Goal: Task Accomplishment & Management: Use online tool/utility

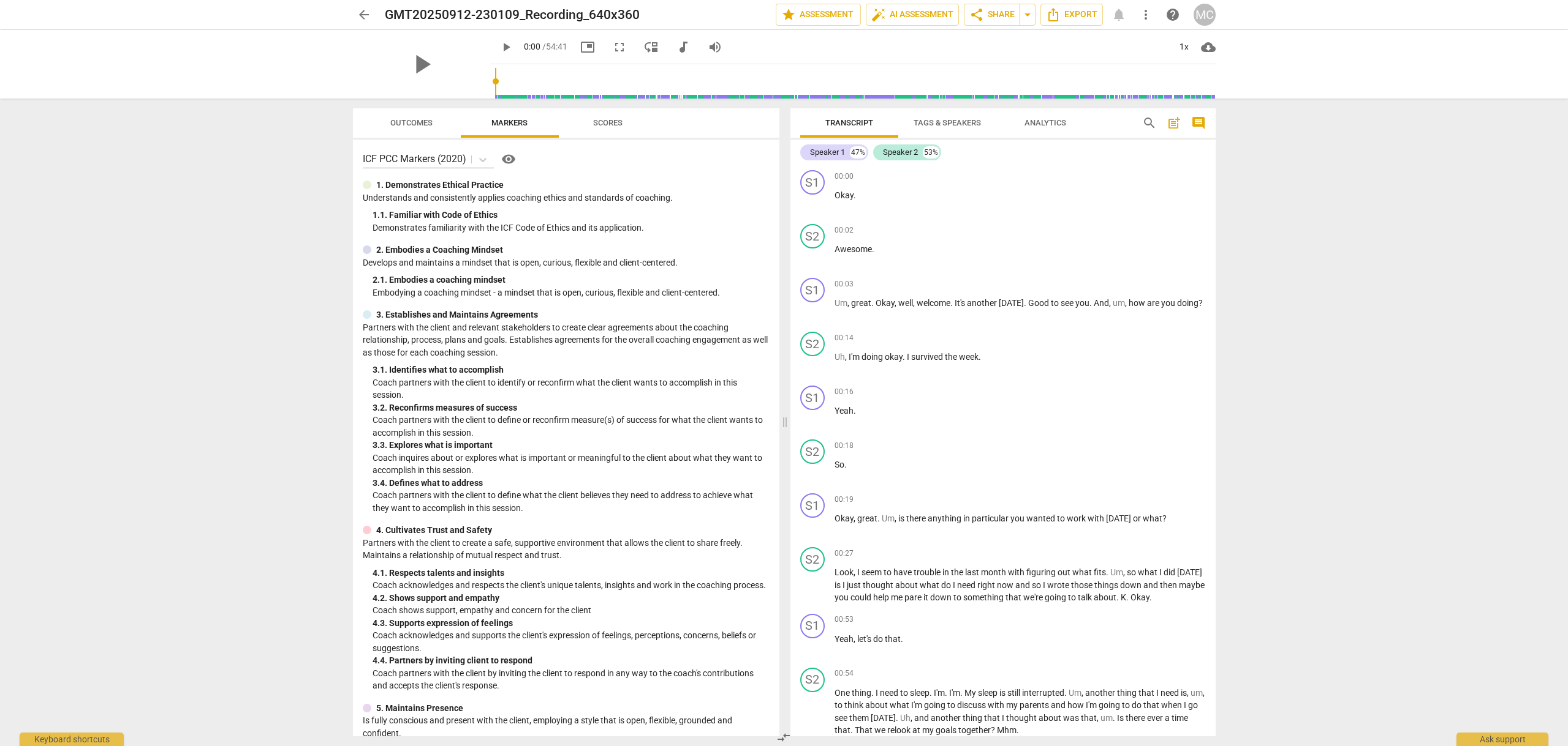
click at [363, 13] on span "arrow_back" at bounding box center [364, 15] width 15 height 15
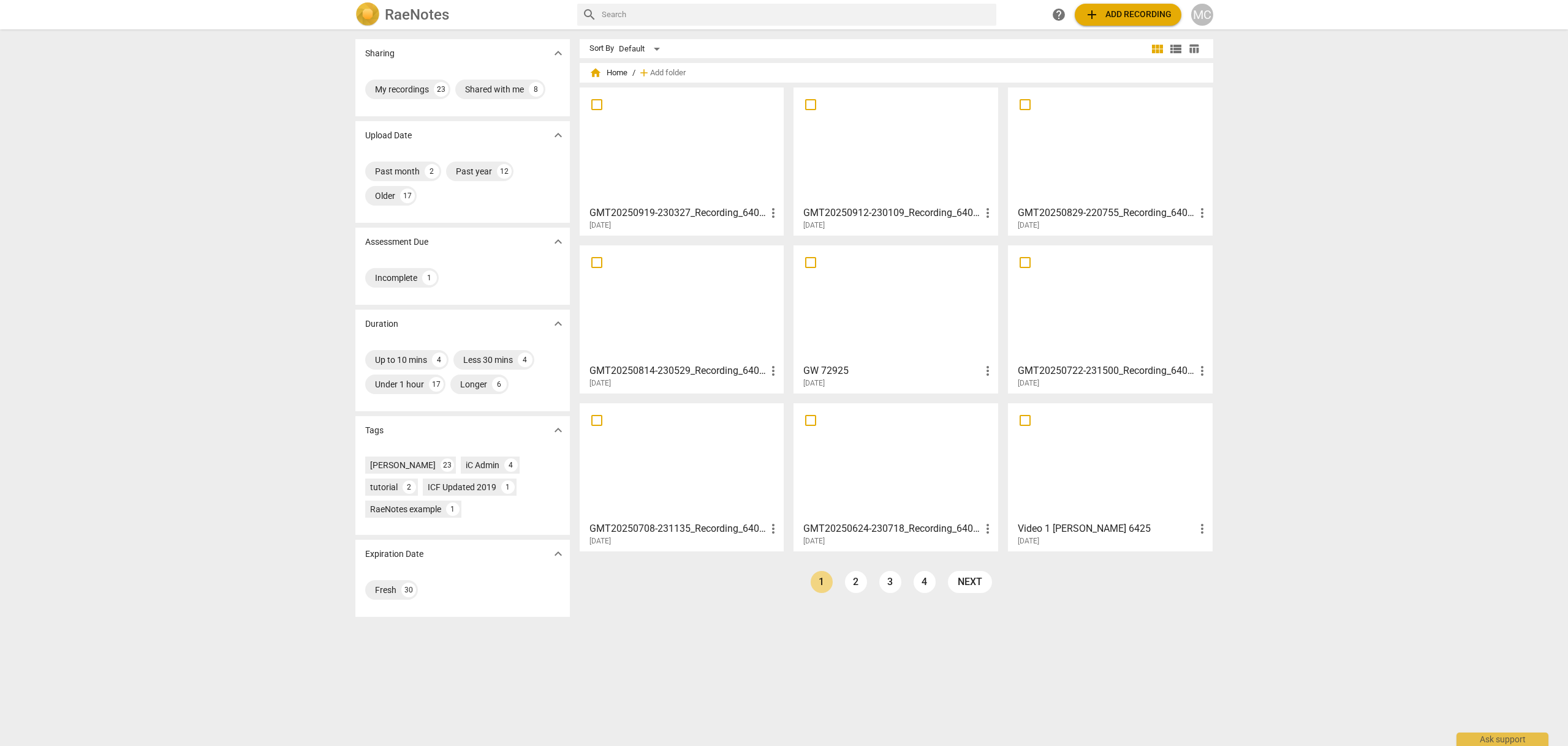
click at [1122, 11] on span "add Add recording" at bounding box center [1127, 15] width 87 height 15
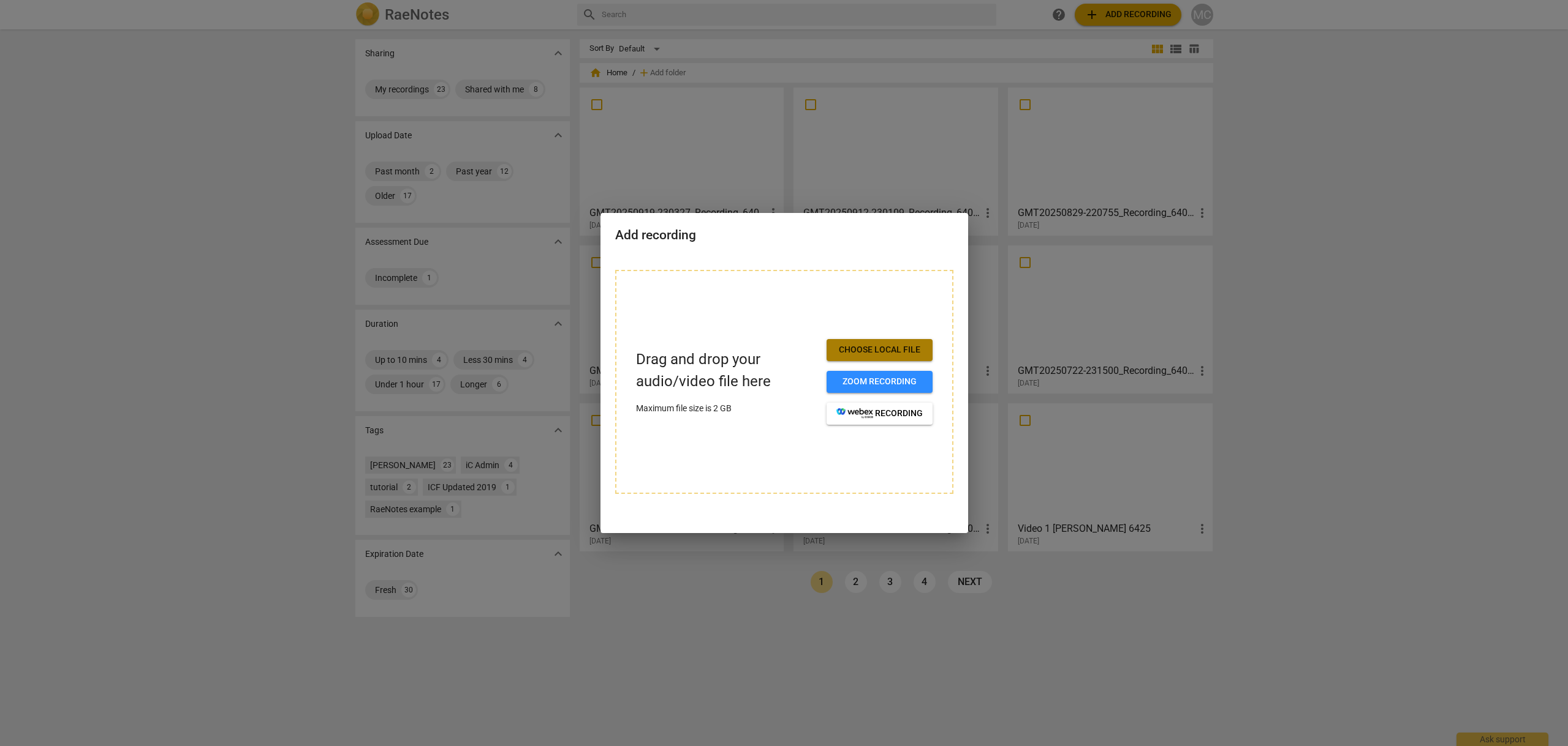
click at [883, 344] on span "Choose local file" at bounding box center [879, 350] width 86 height 12
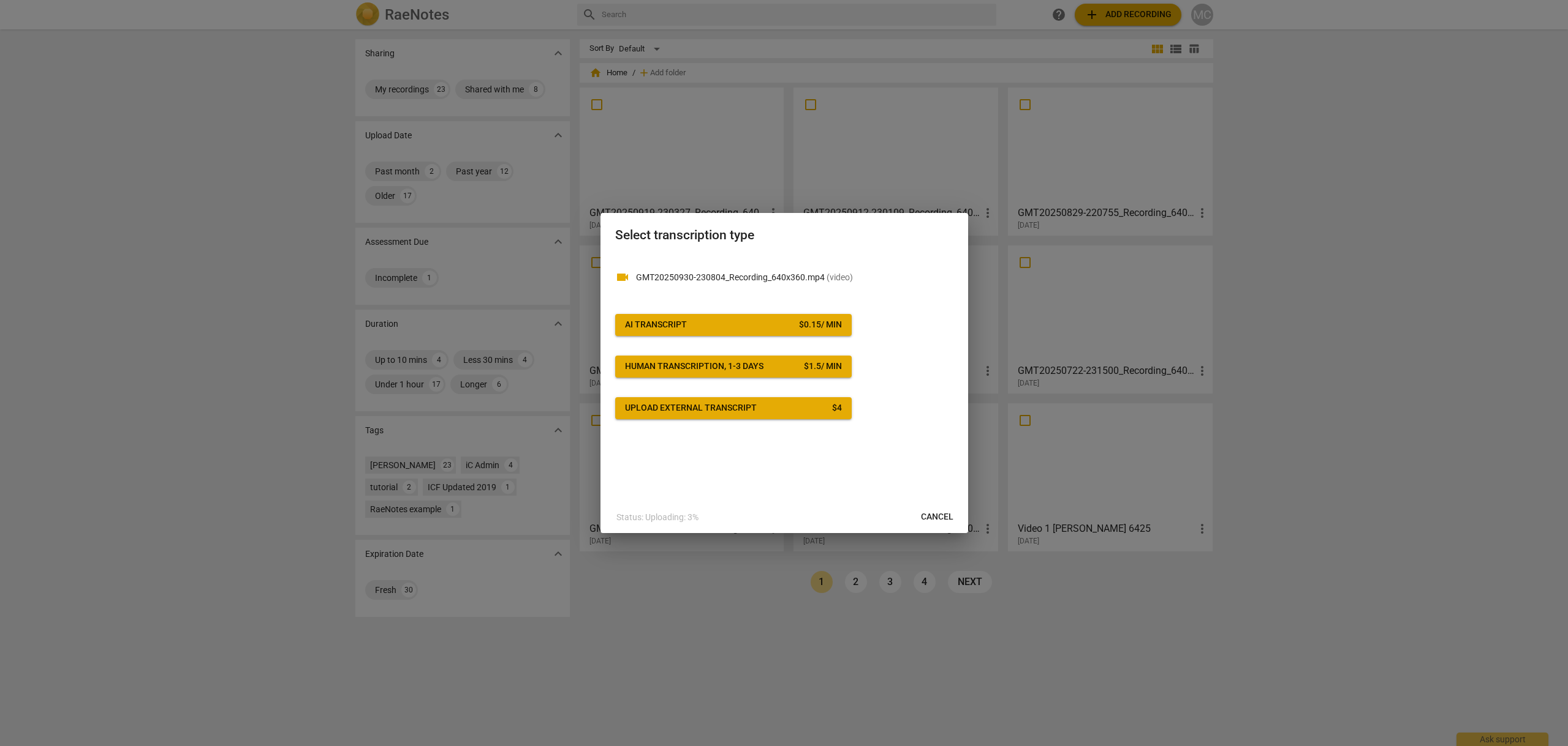
click at [702, 324] on span "AI Transcript $ 0.15 / min" at bounding box center [733, 324] width 217 height 12
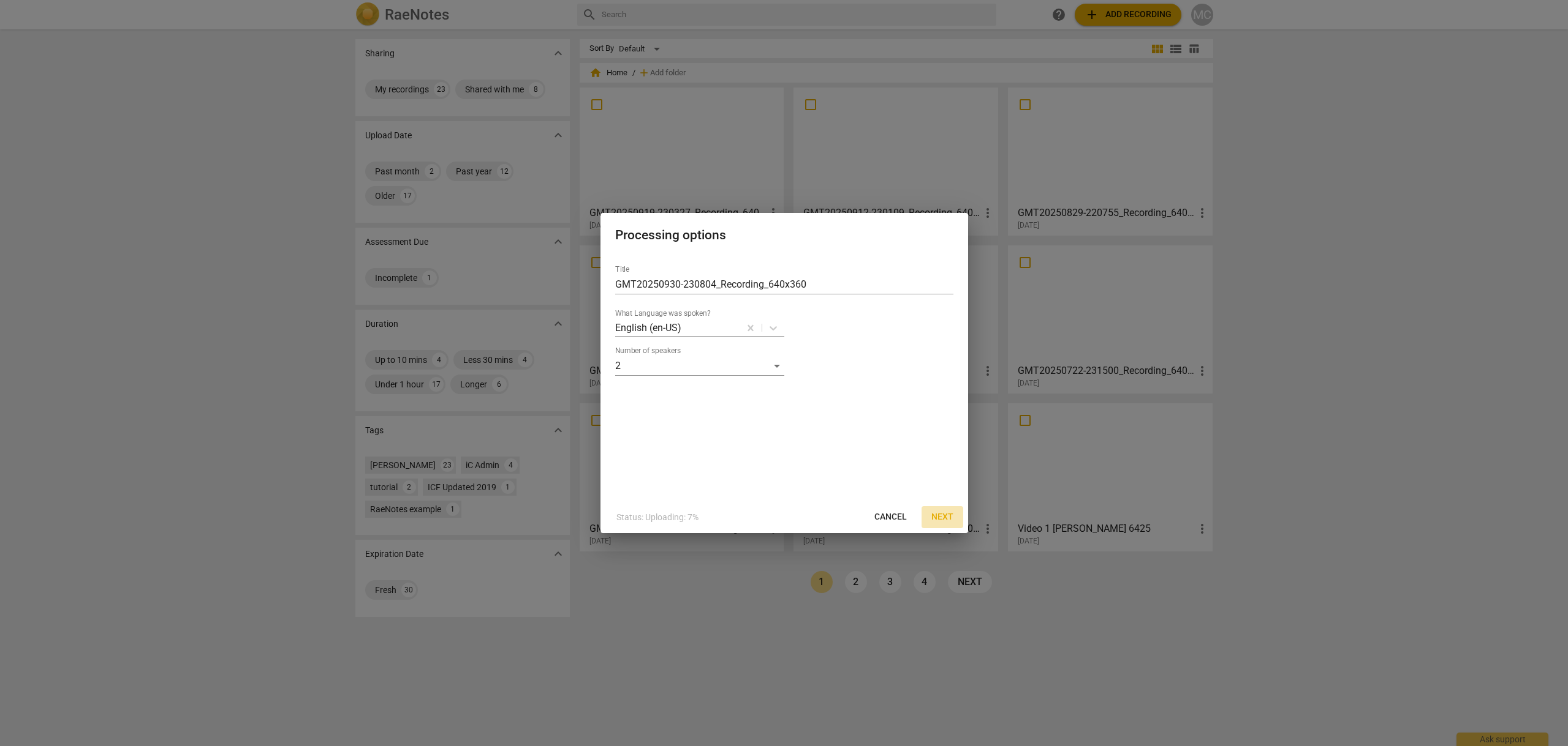
click at [938, 515] on span "Next" at bounding box center [941, 517] width 22 height 12
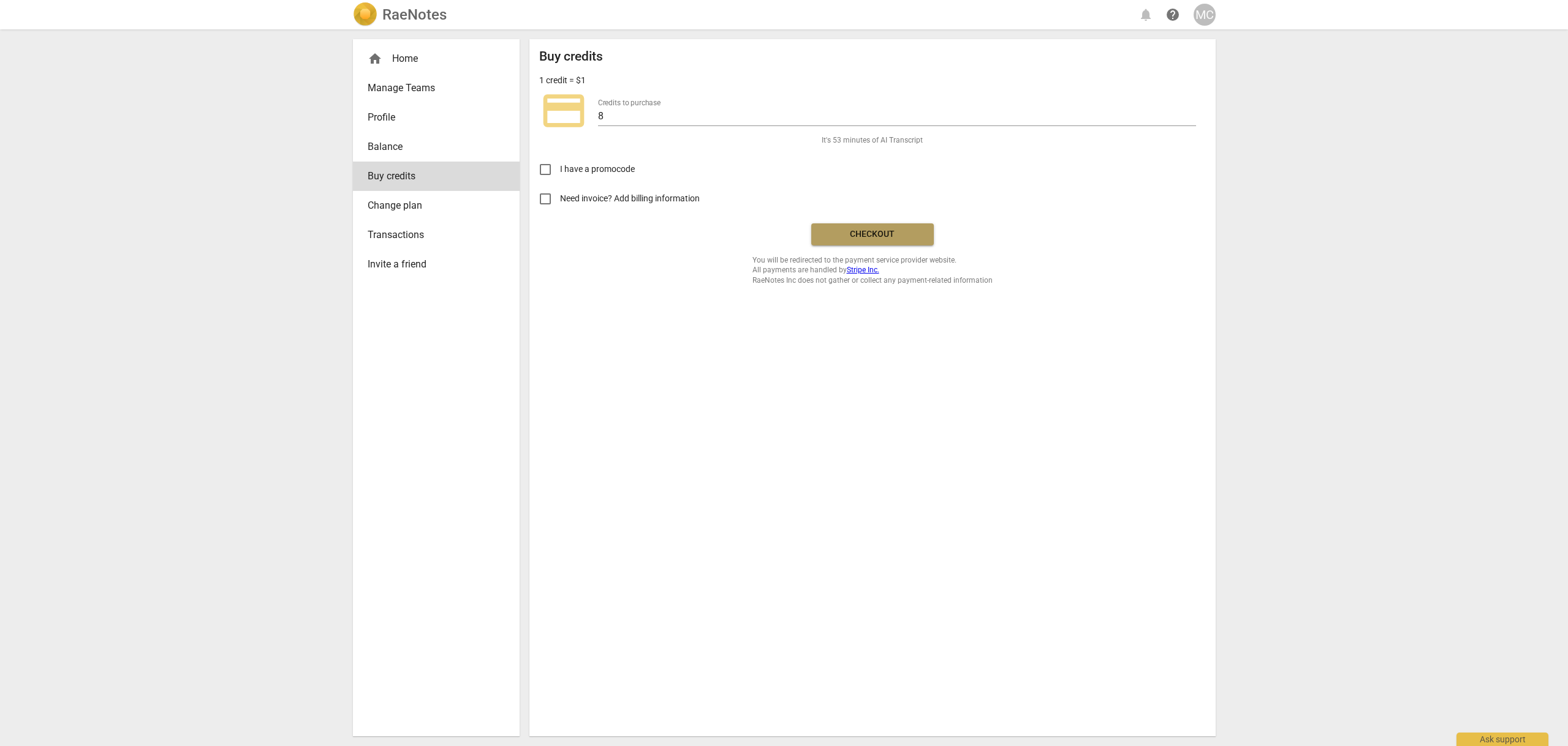
click at [870, 230] on span "Checkout" at bounding box center [872, 234] width 103 height 12
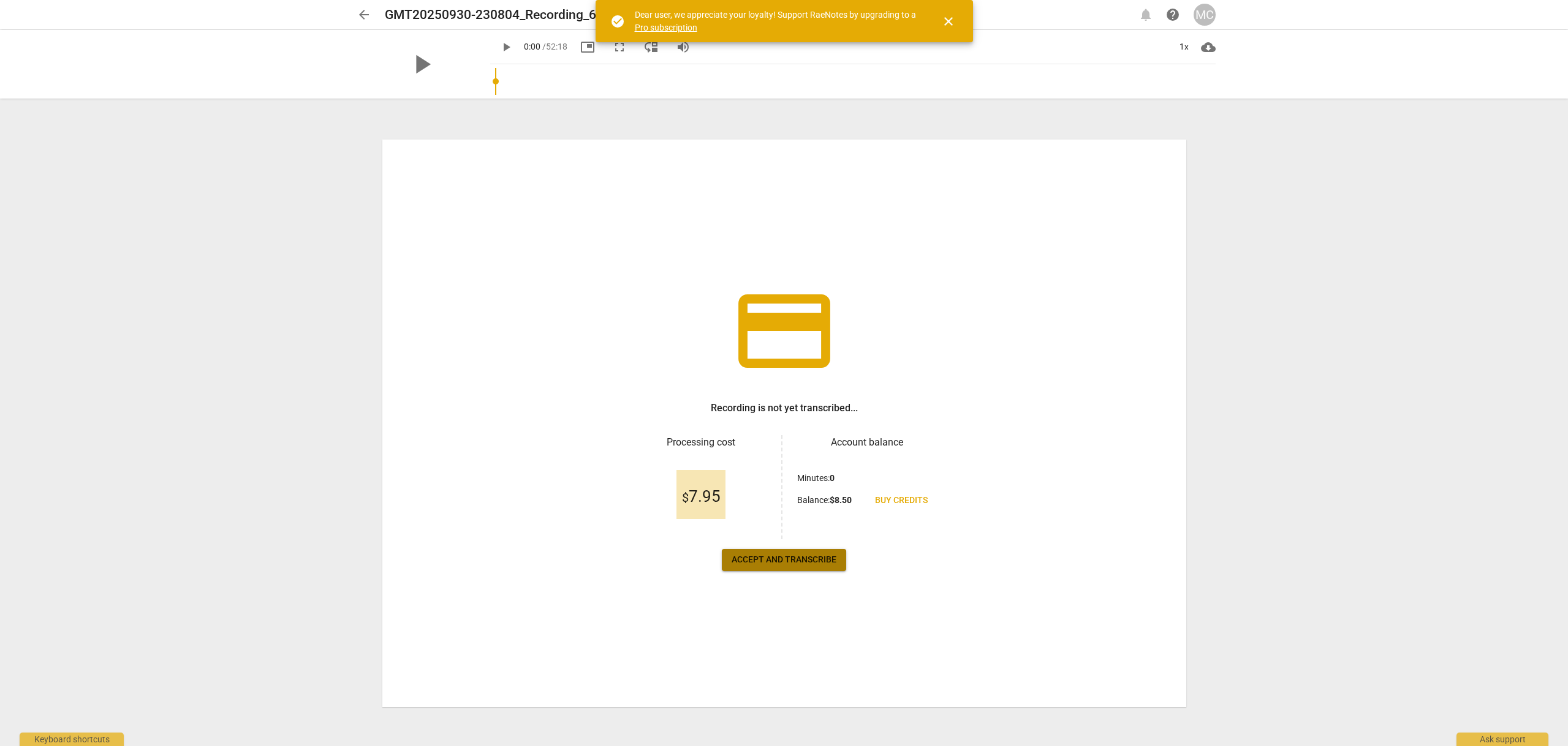
click at [792, 555] on span "Accept and transcribe" at bounding box center [784, 560] width 104 height 12
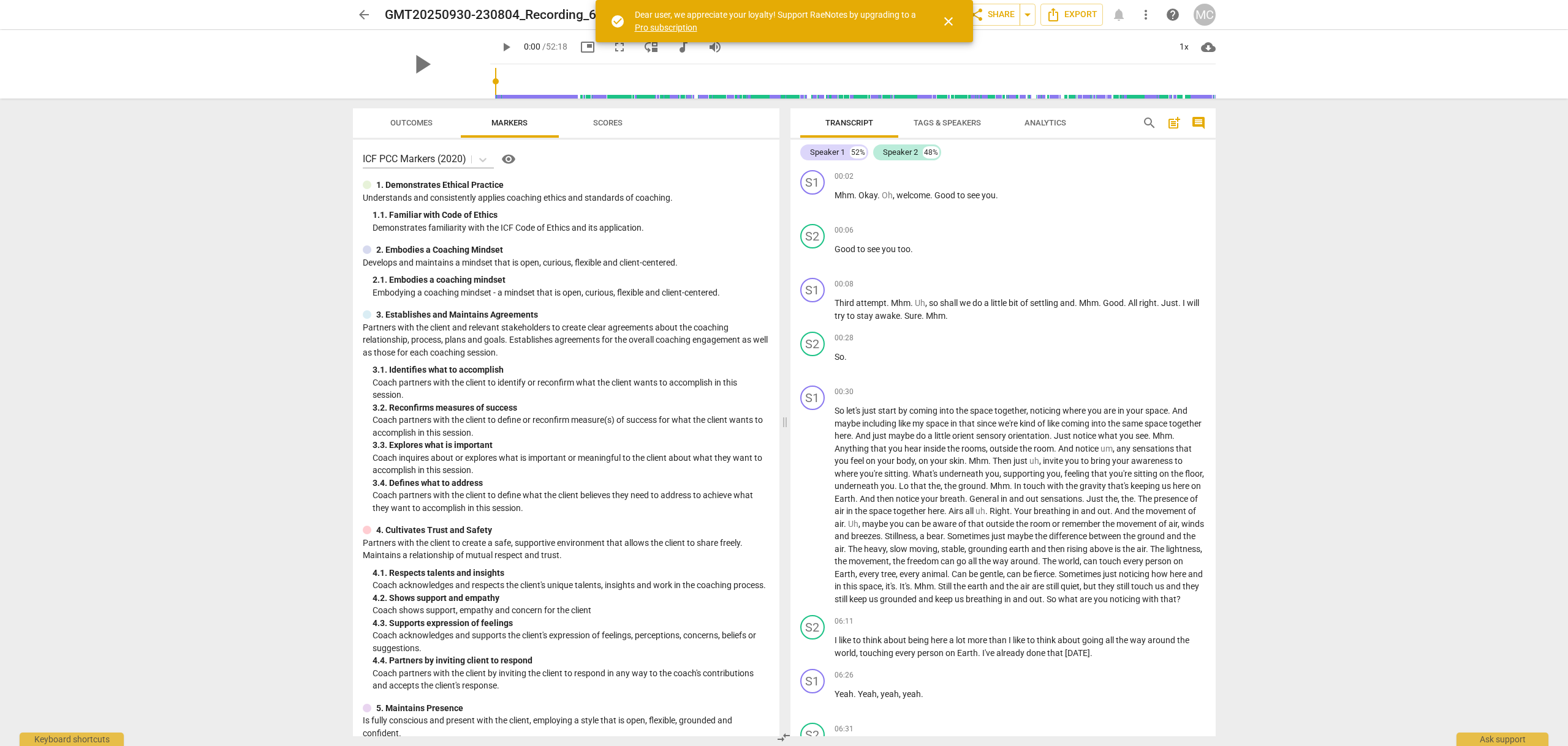
click at [948, 20] on span "close" at bounding box center [948, 21] width 15 height 15
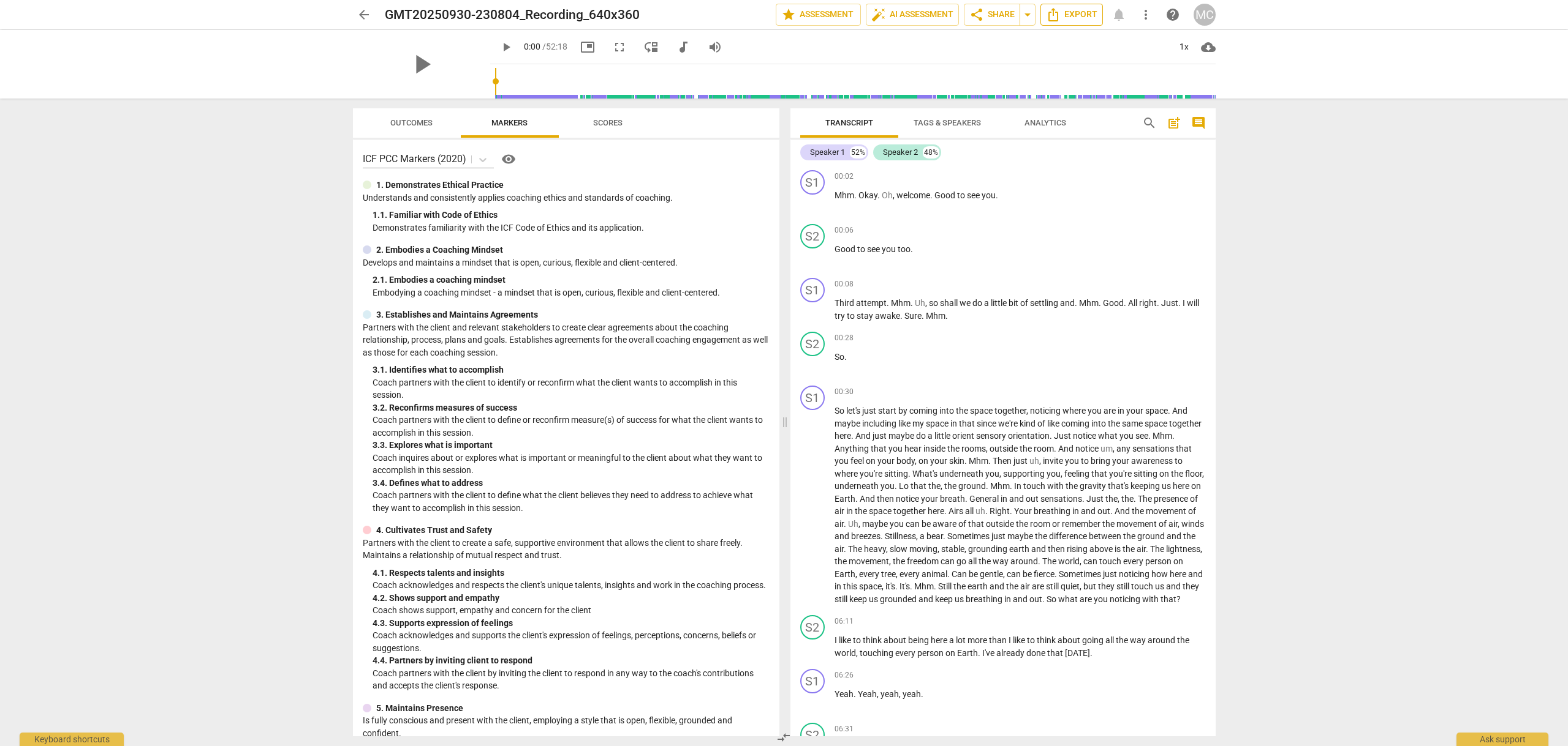
click at [1081, 11] on span "Export" at bounding box center [1071, 15] width 51 height 15
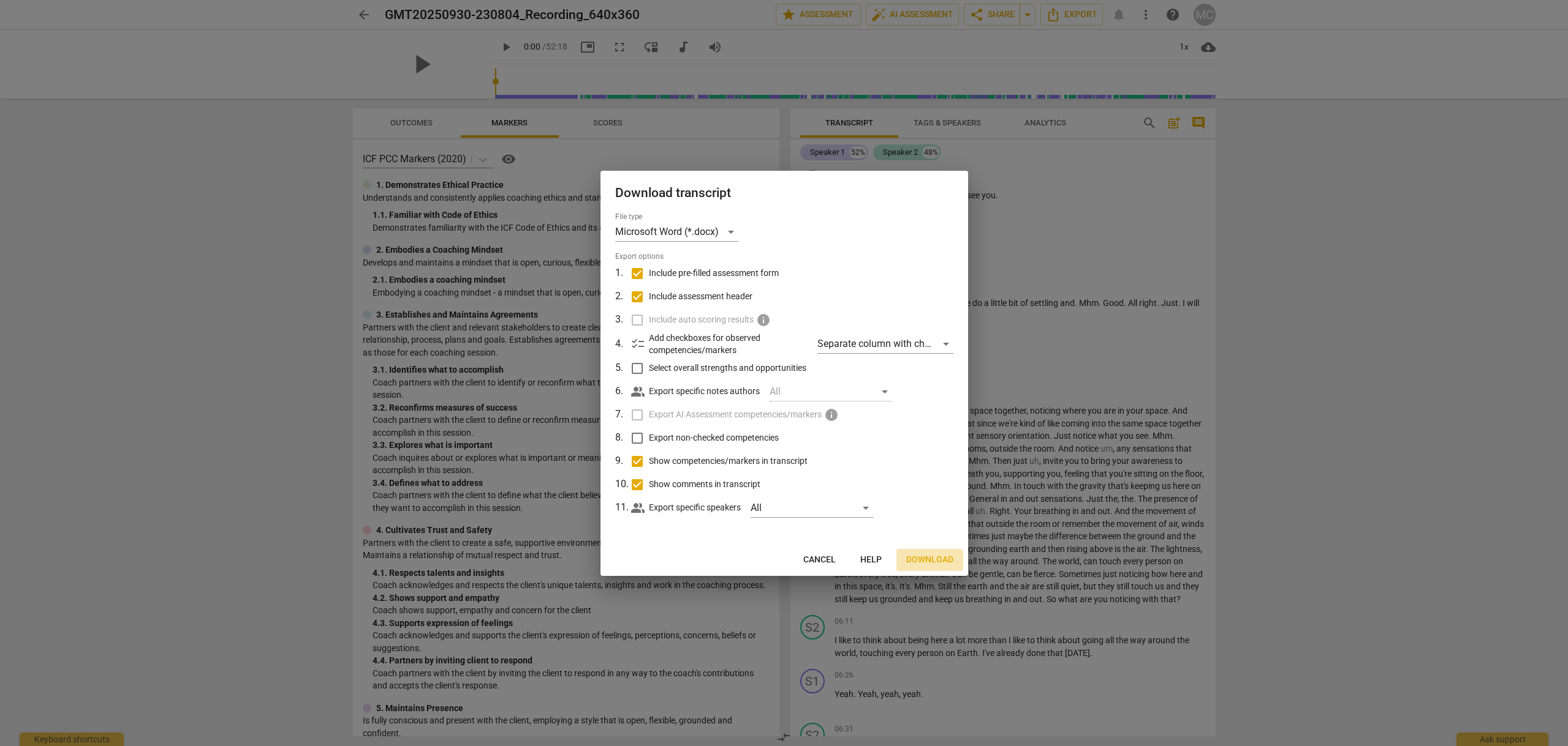
click at [933, 557] on span "Download" at bounding box center [930, 560] width 47 height 12
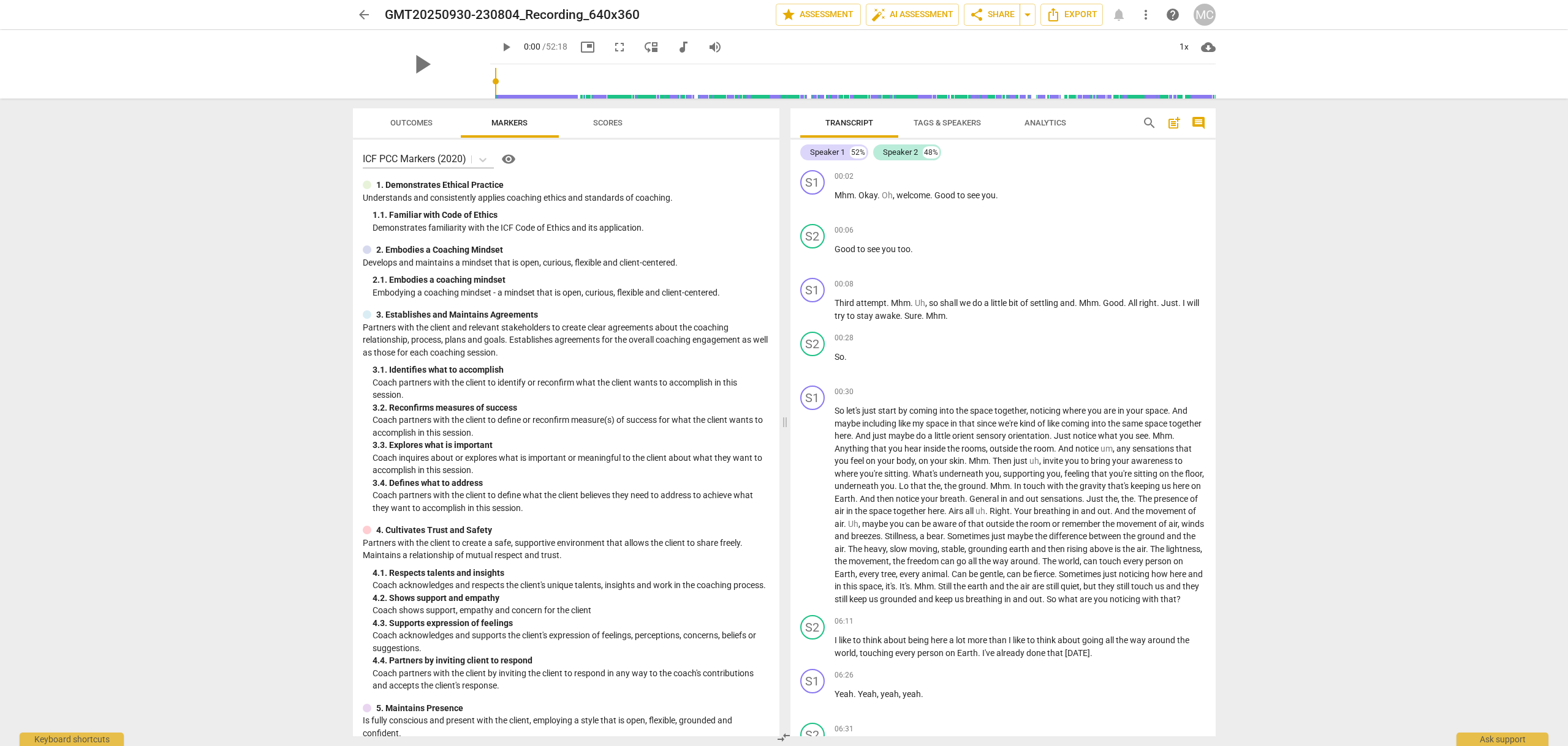
click at [1148, 12] on span "more_vert" at bounding box center [1145, 15] width 15 height 15
click at [1076, 14] on div at bounding box center [784, 373] width 1568 height 746
click at [1078, 11] on span "Export" at bounding box center [1071, 15] width 51 height 15
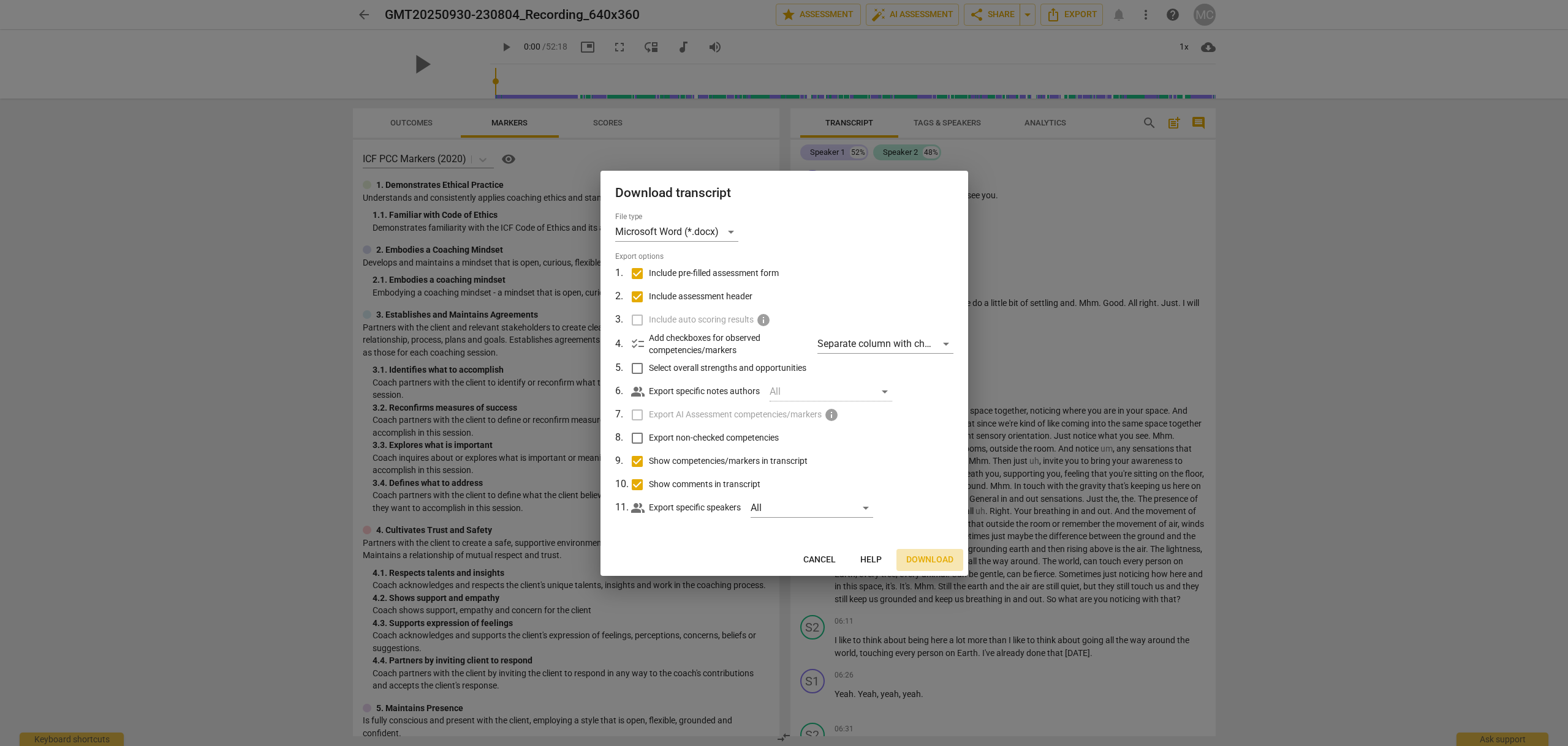
click at [929, 557] on span "Download" at bounding box center [930, 560] width 47 height 12
